Goal: Navigation & Orientation: Find specific page/section

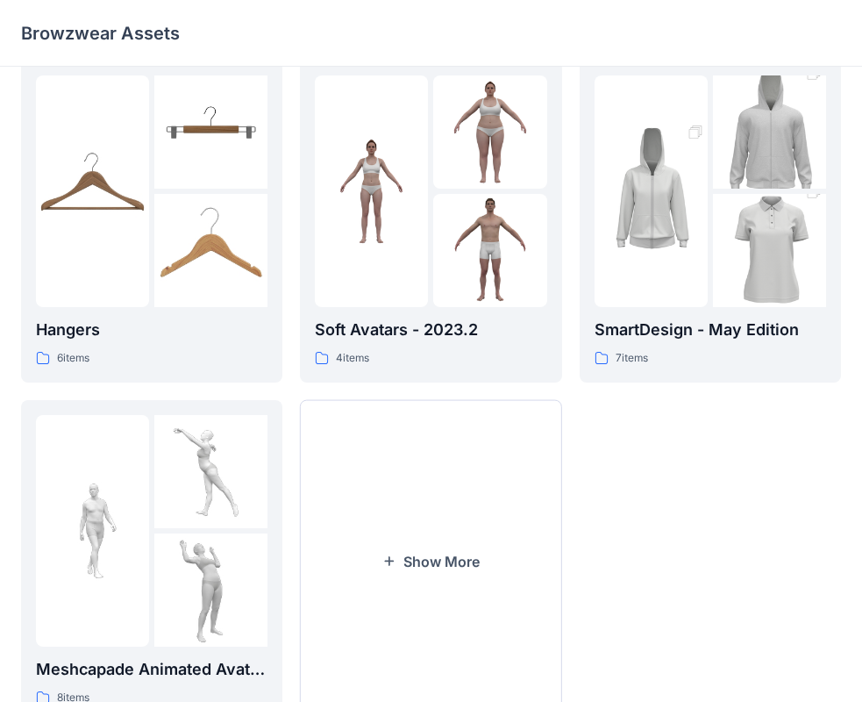
scroll to position [436, 0]
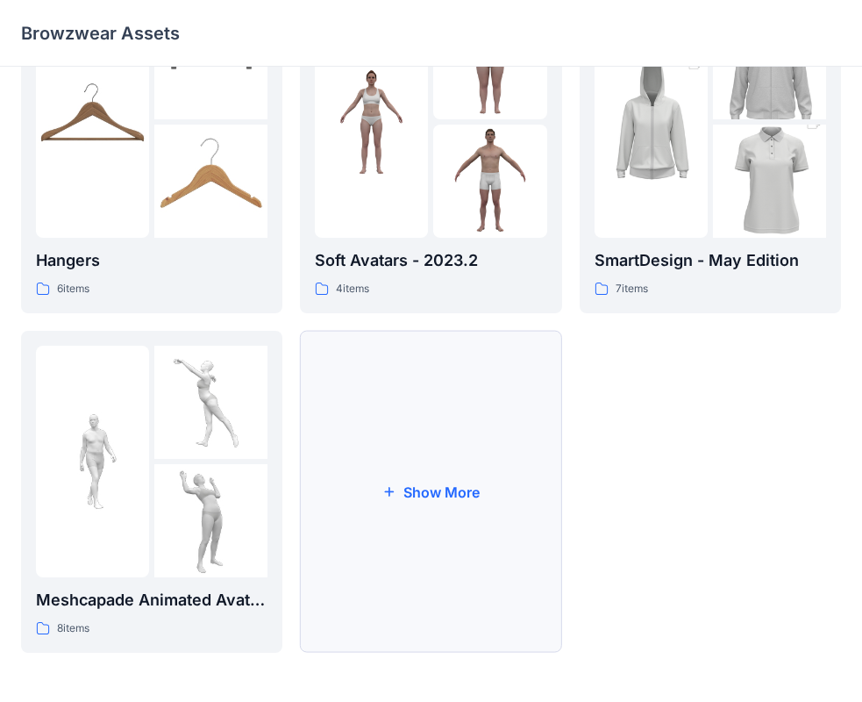
click at [388, 460] on button "Show More" at bounding box center [430, 492] width 261 height 322
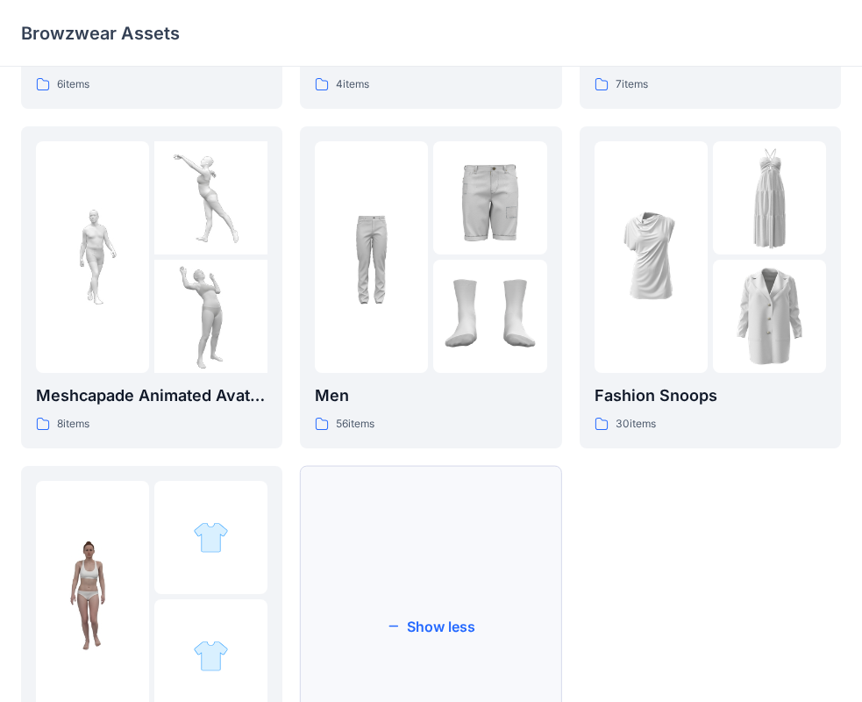
scroll to position [599, 0]
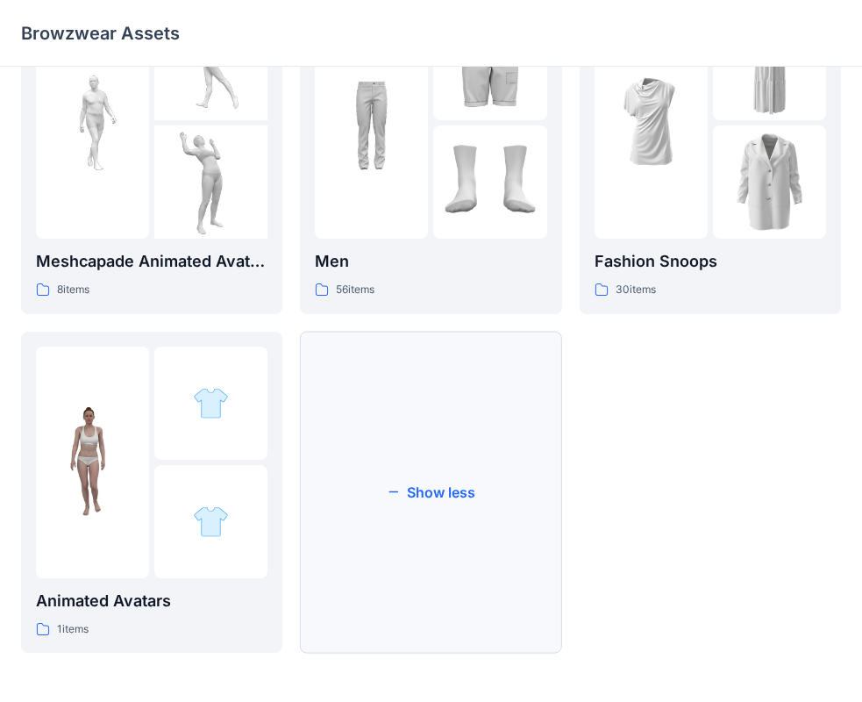
click at [432, 439] on button "Show less" at bounding box center [430, 492] width 261 height 322
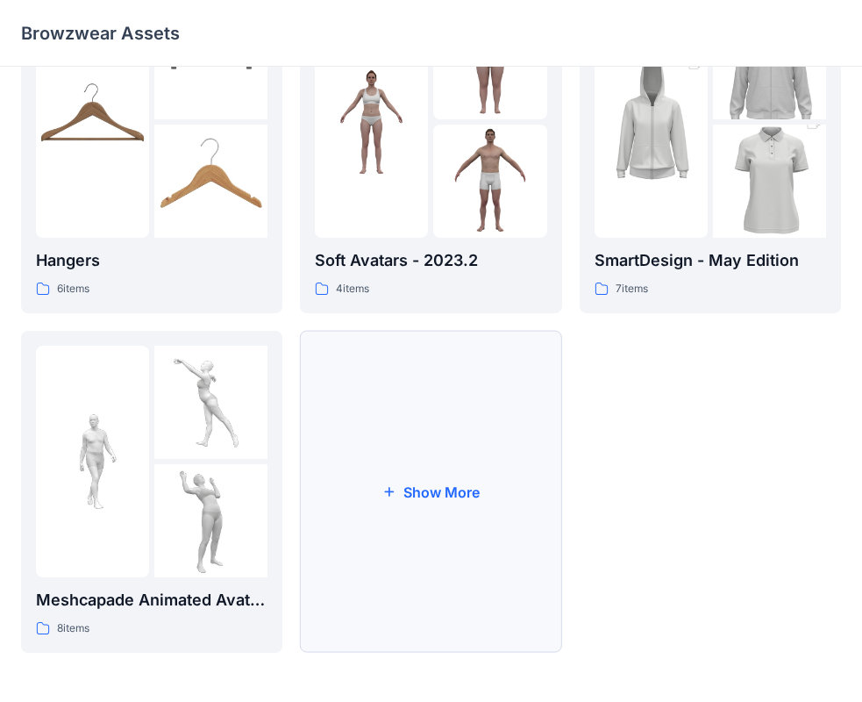
click at [484, 452] on button "Show More" at bounding box center [430, 492] width 261 height 322
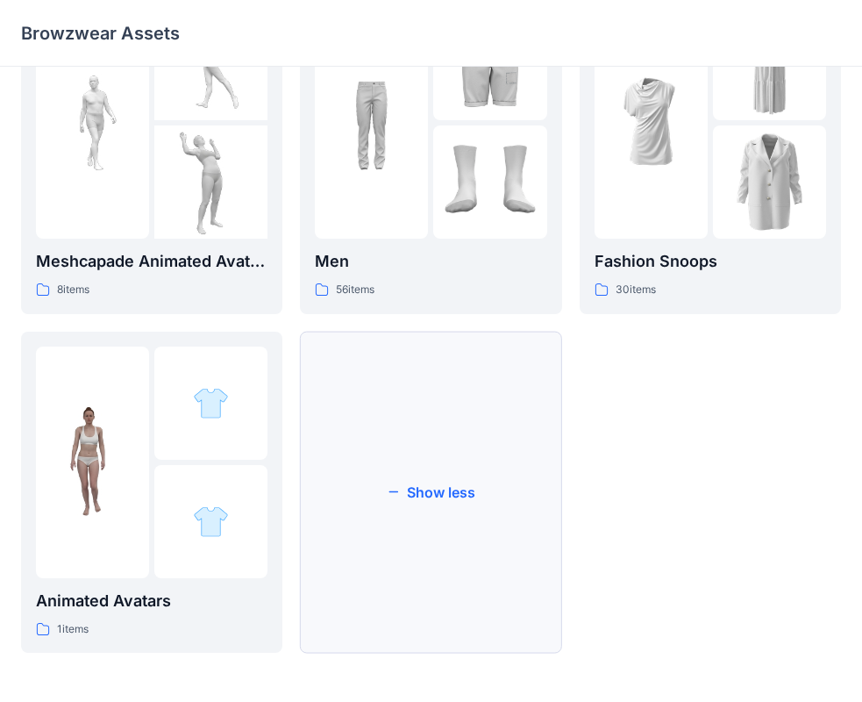
click at [420, 470] on button "Show less" at bounding box center [430, 492] width 261 height 322
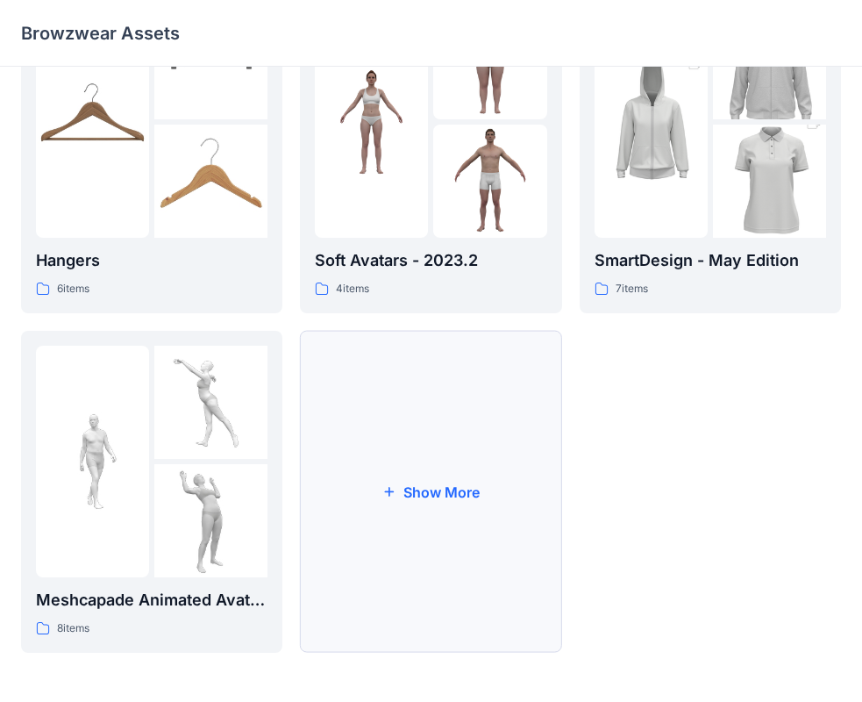
click at [469, 465] on button "Show More" at bounding box center [430, 492] width 261 height 322
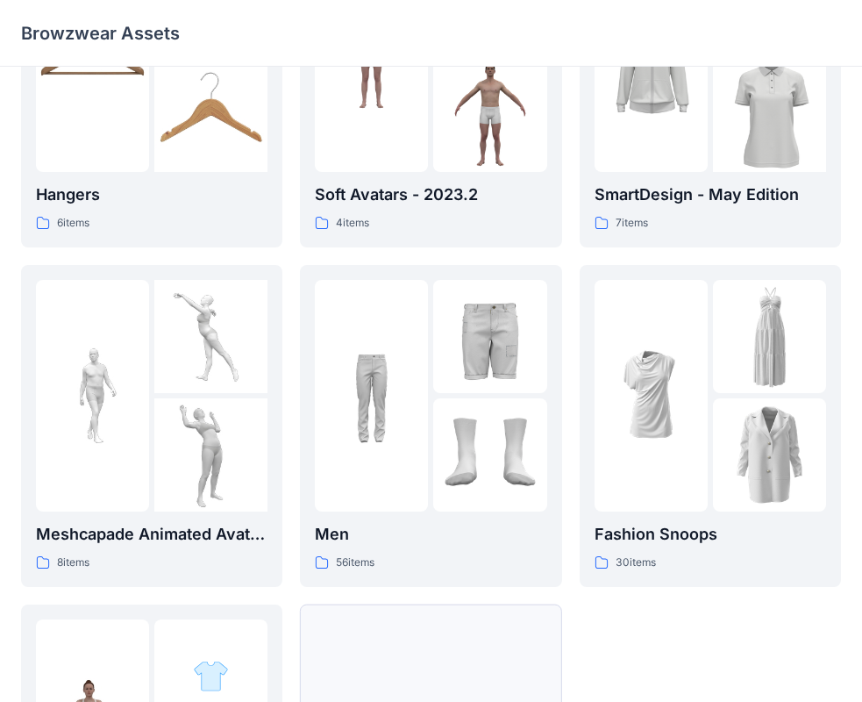
scroll to position [774, 0]
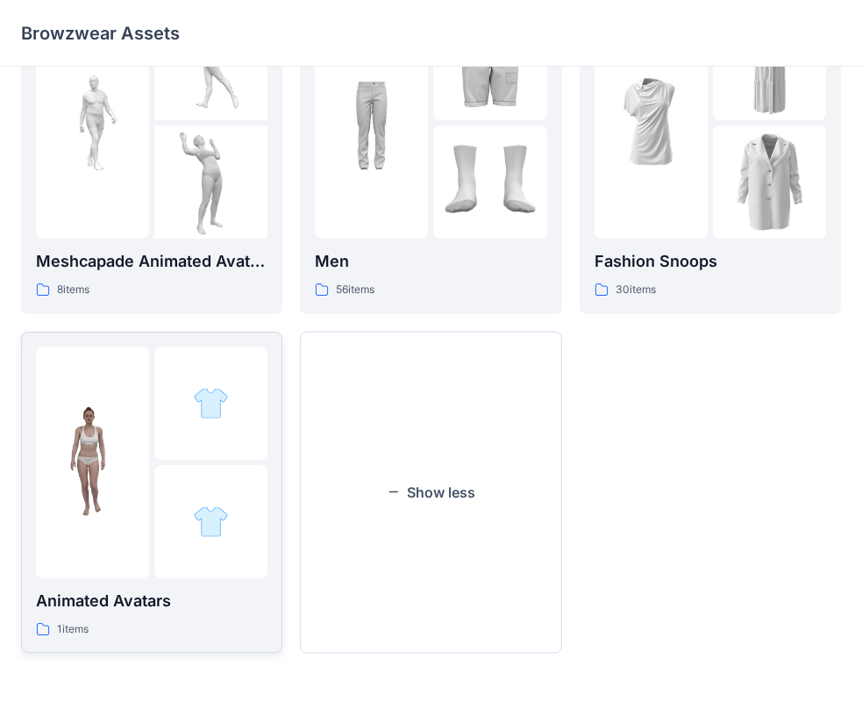
click at [154, 417] on div at bounding box center [152, 462] width 232 height 232
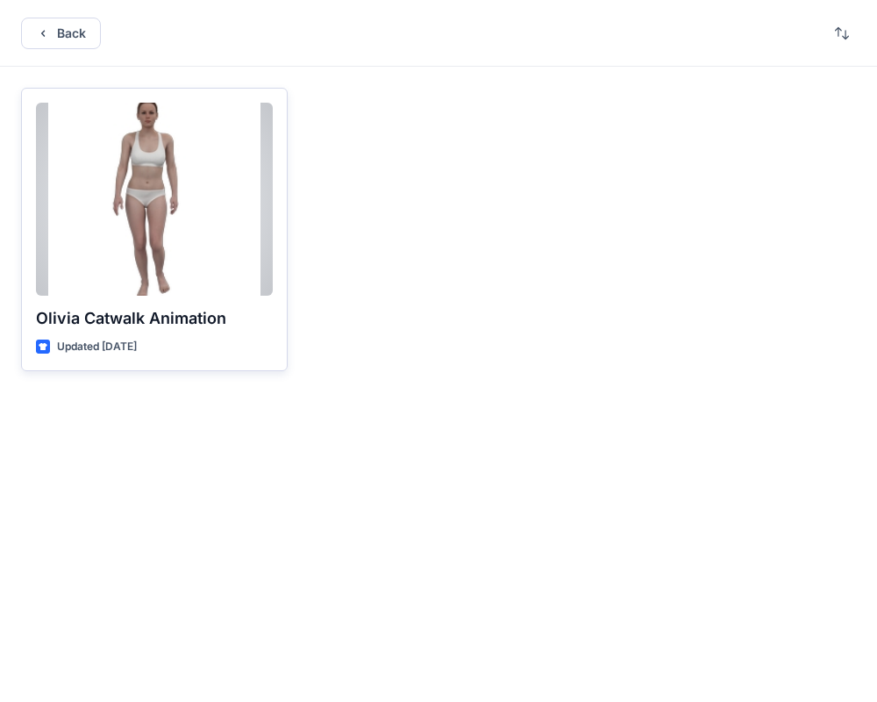
click at [209, 213] on div at bounding box center [154, 199] width 237 height 193
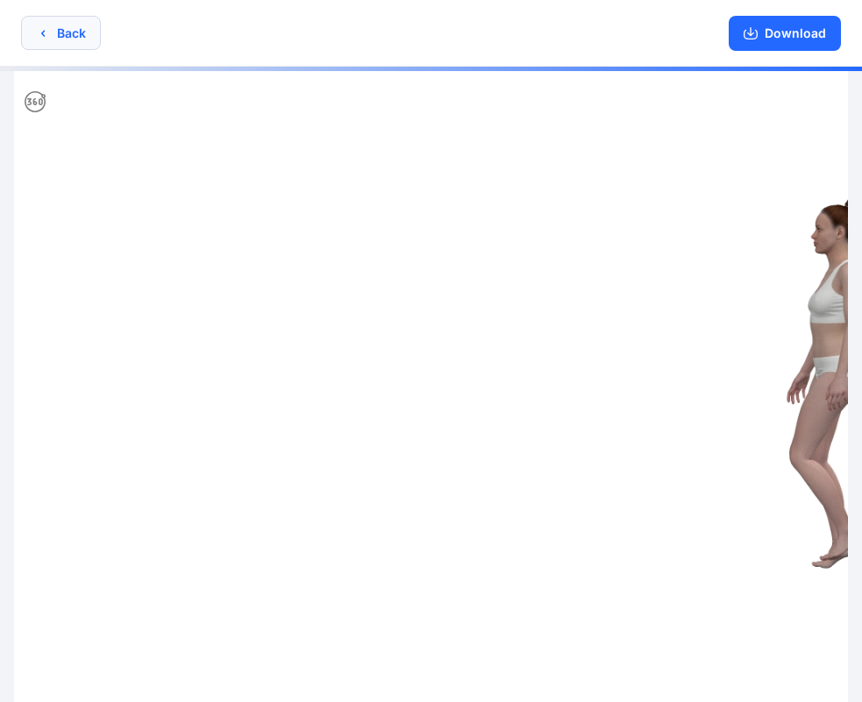
click at [61, 32] on button "Back" at bounding box center [61, 33] width 80 height 34
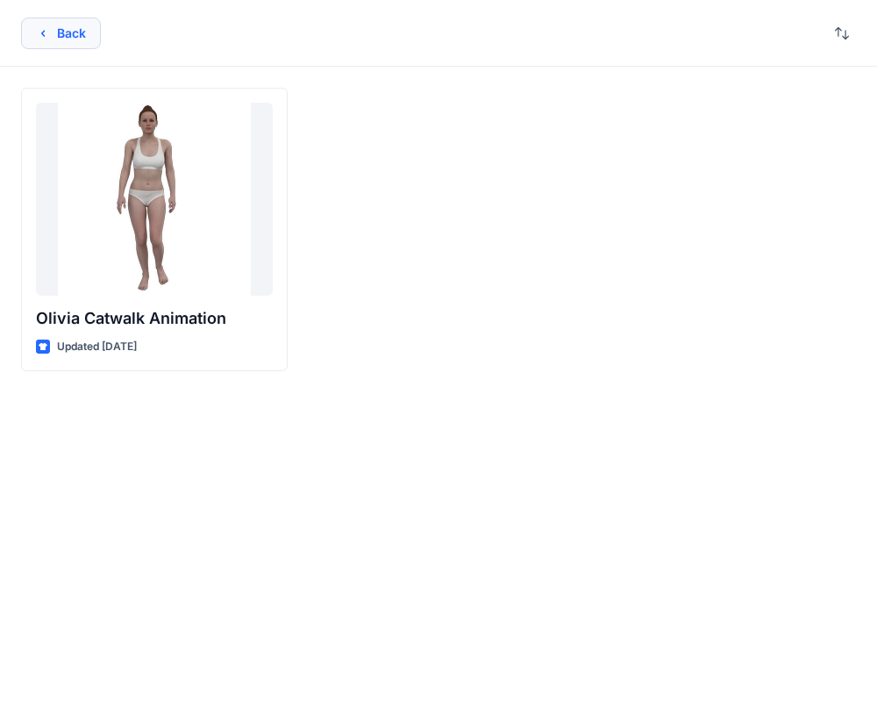
click at [45, 23] on button "Back" at bounding box center [61, 34] width 80 height 32
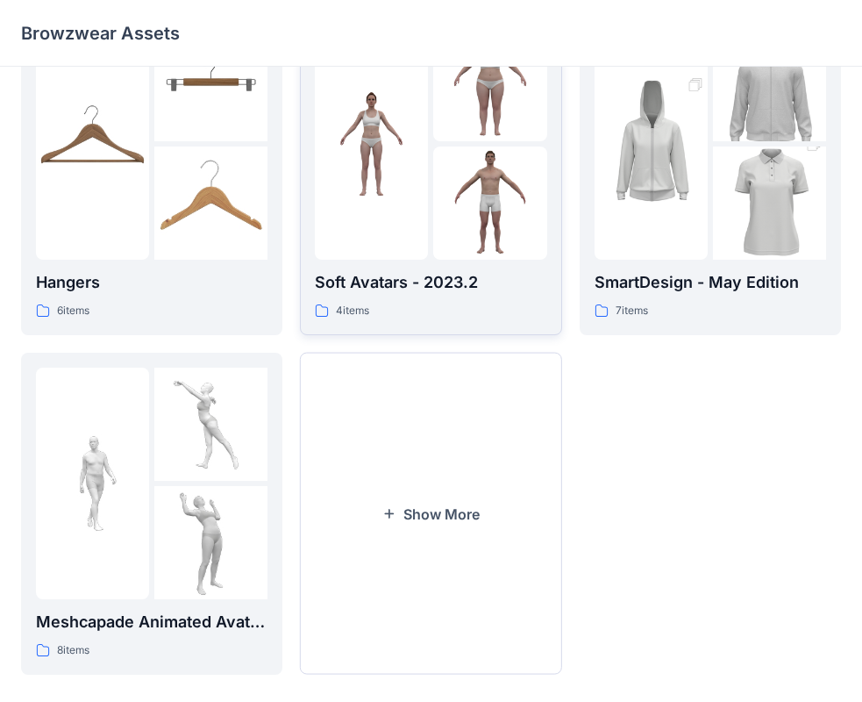
scroll to position [436, 0]
